Goal: Information Seeking & Learning: Learn about a topic

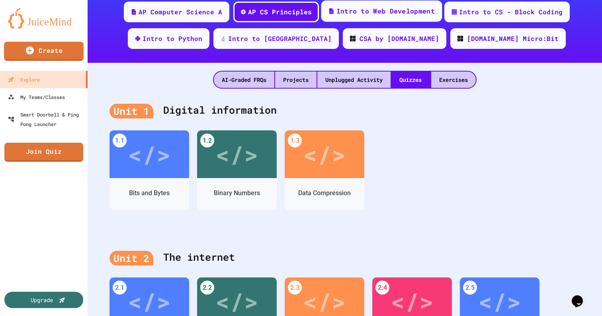
scroll to position [116, 0]
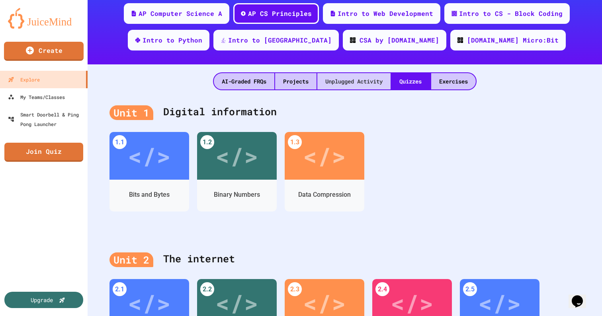
click at [357, 84] on div "Unplugged Activity" at bounding box center [353, 81] width 73 height 16
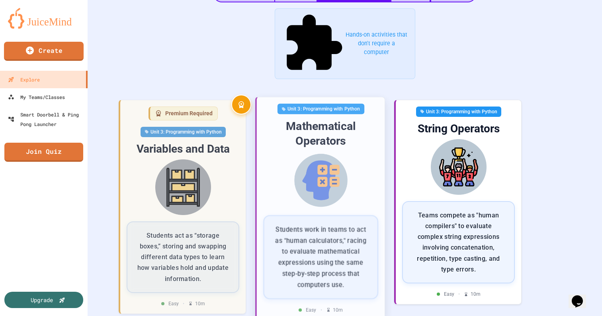
scroll to position [207, 0]
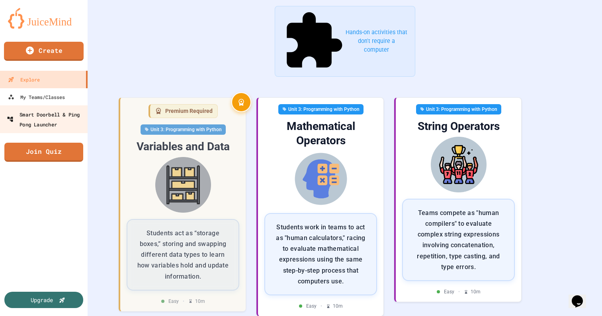
click at [43, 115] on div "Smart Doorbell & Ping Pong Launcher" at bounding box center [46, 118] width 79 height 19
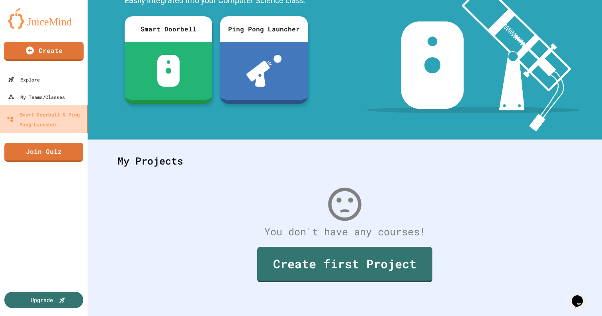
scroll to position [32, 0]
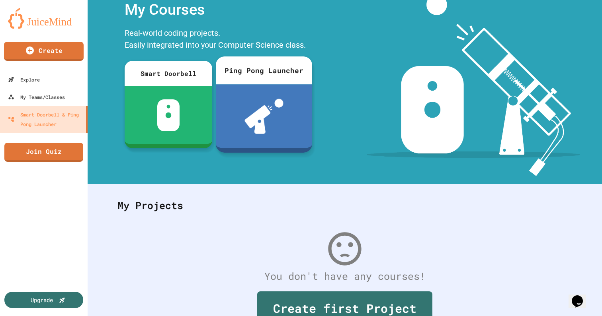
click at [269, 95] on div at bounding box center [264, 116] width 96 height 64
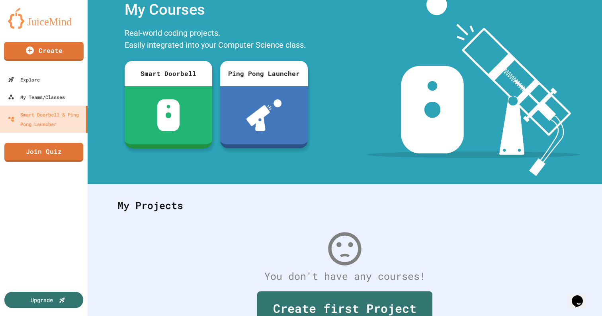
scroll to position [8, 0]
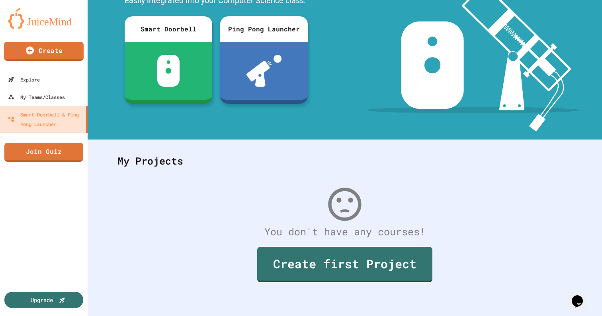
scroll to position [0, 0]
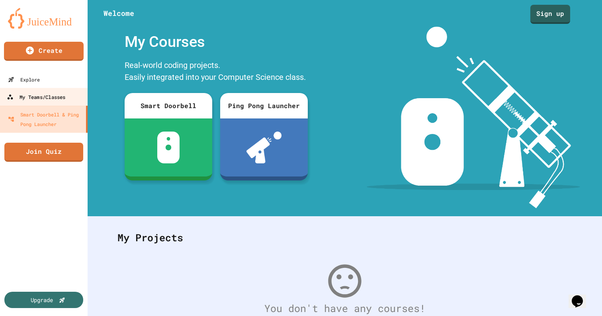
click at [61, 95] on div "My Teams/Classes" at bounding box center [36, 97] width 58 height 10
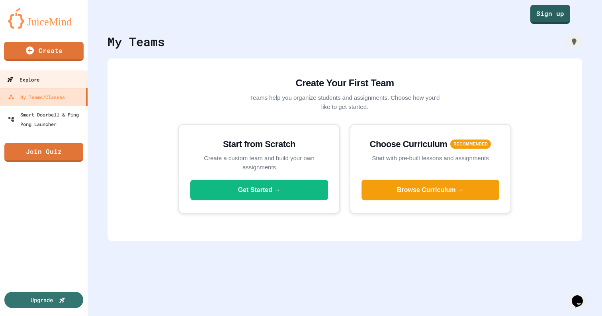
click at [53, 80] on link "Explore" at bounding box center [44, 79] width 90 height 18
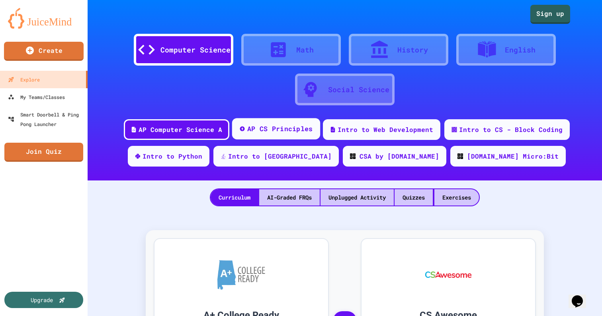
click at [272, 123] on div "AP CS Principles" at bounding box center [276, 128] width 88 height 21
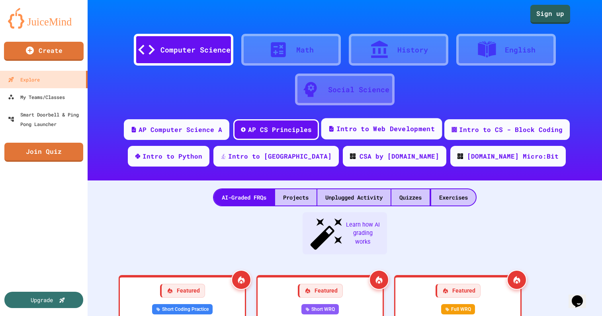
click at [356, 124] on div "Intro to Web Development" at bounding box center [385, 129] width 98 height 10
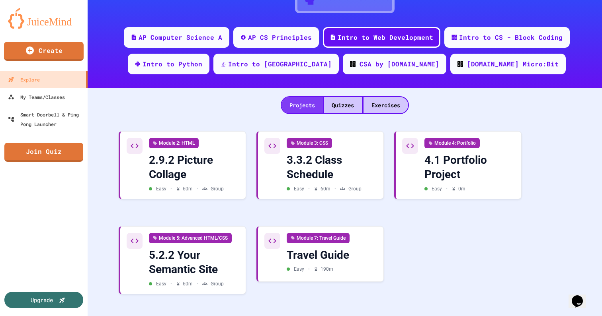
scroll to position [98, 0]
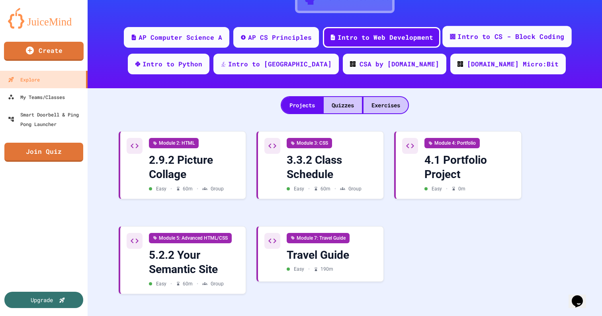
click at [461, 32] on div "Intro to CS - Block Coding" at bounding box center [510, 37] width 107 height 10
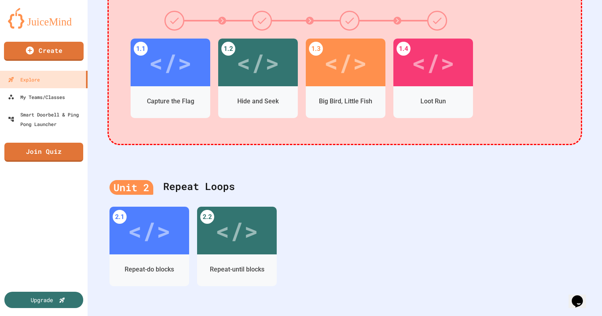
scroll to position [101, 0]
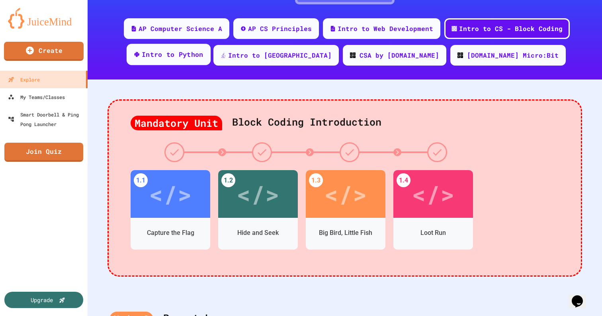
click at [203, 58] on div "Intro to Python" at bounding box center [173, 55] width 62 height 10
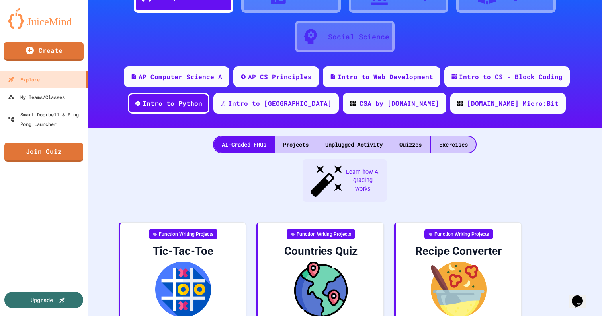
scroll to position [33, 0]
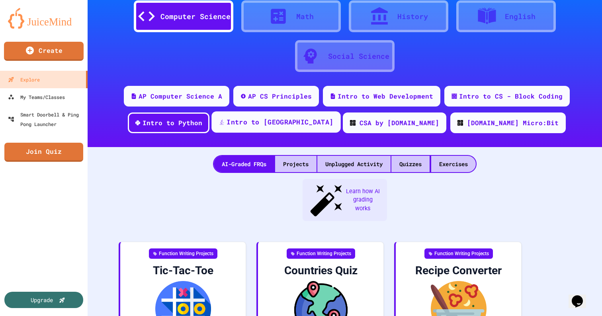
click at [281, 127] on div "Intro to [GEOGRAPHIC_DATA]" at bounding box center [275, 121] width 129 height 21
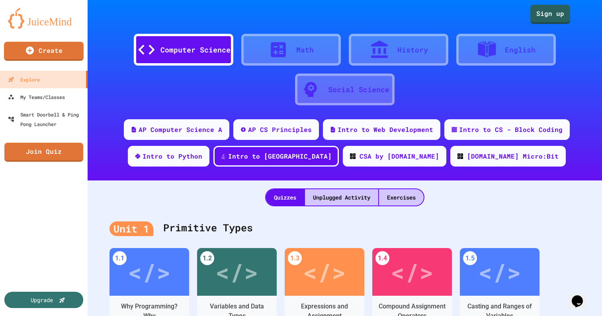
click at [286, 49] on div at bounding box center [282, 50] width 28 height 20
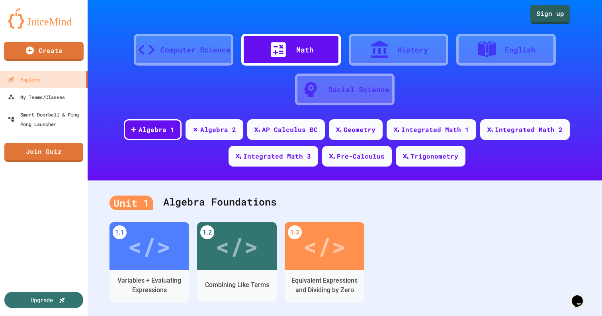
click at [374, 50] on icon at bounding box center [379, 50] width 20 height 20
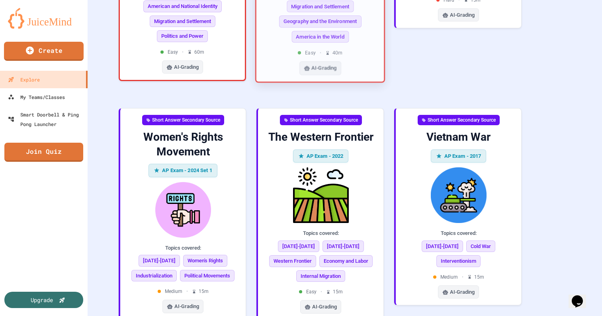
scroll to position [655, 0]
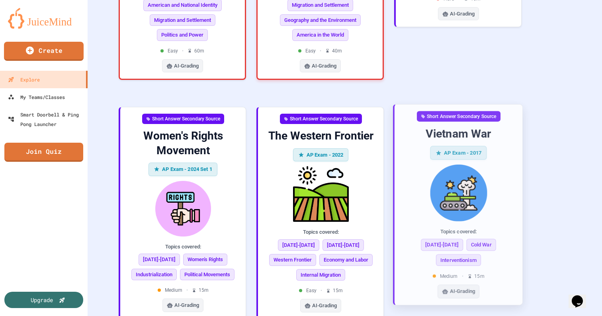
click at [447, 127] on div "Vietnam War" at bounding box center [458, 134] width 115 height 15
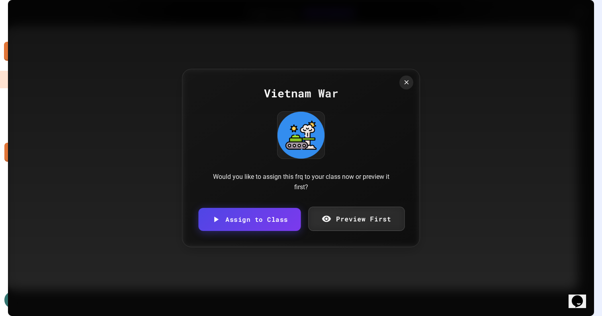
click at [329, 224] on icon at bounding box center [326, 219] width 10 height 10
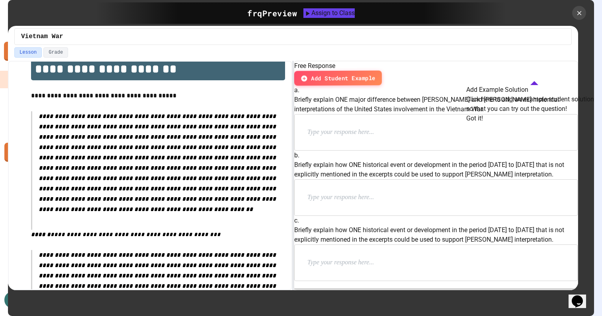
scroll to position [113, 0]
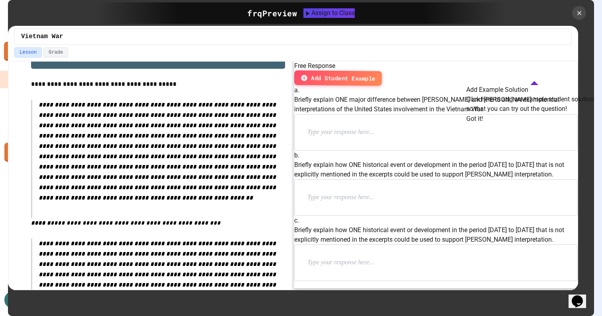
click at [483, 124] on button "Got it!" at bounding box center [474, 119] width 17 height 10
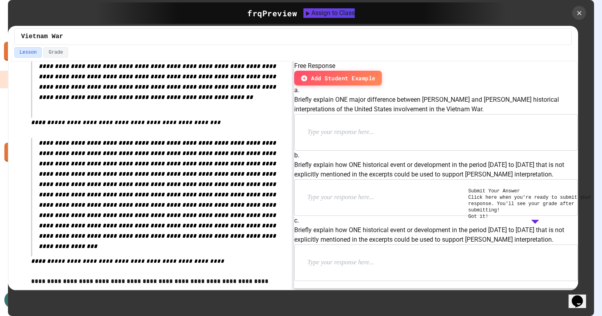
scroll to position [238, 0]
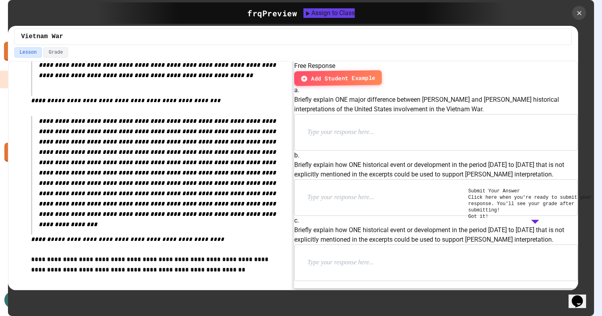
click at [488, 220] on button "Got it!" at bounding box center [478, 217] width 20 height 6
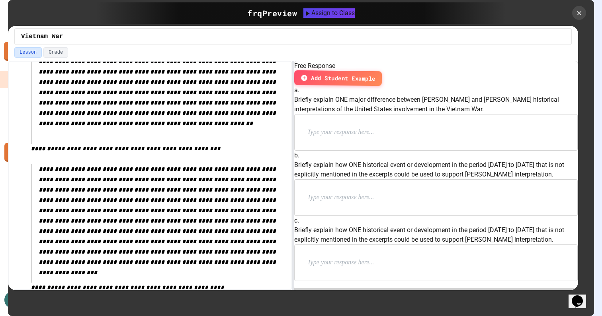
scroll to position [191, 0]
